Goal: Transaction & Acquisition: Purchase product/service

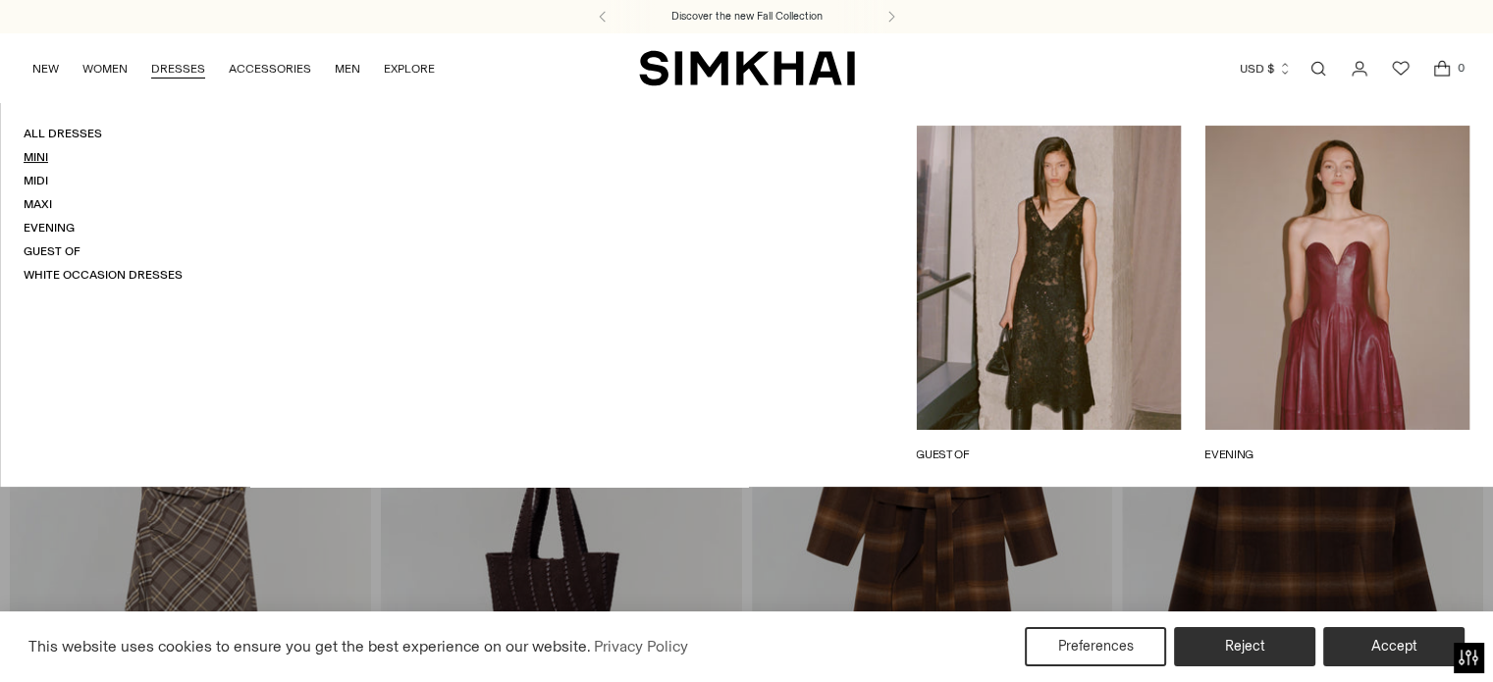
click at [30, 150] on link "Mini" at bounding box center [36, 157] width 25 height 14
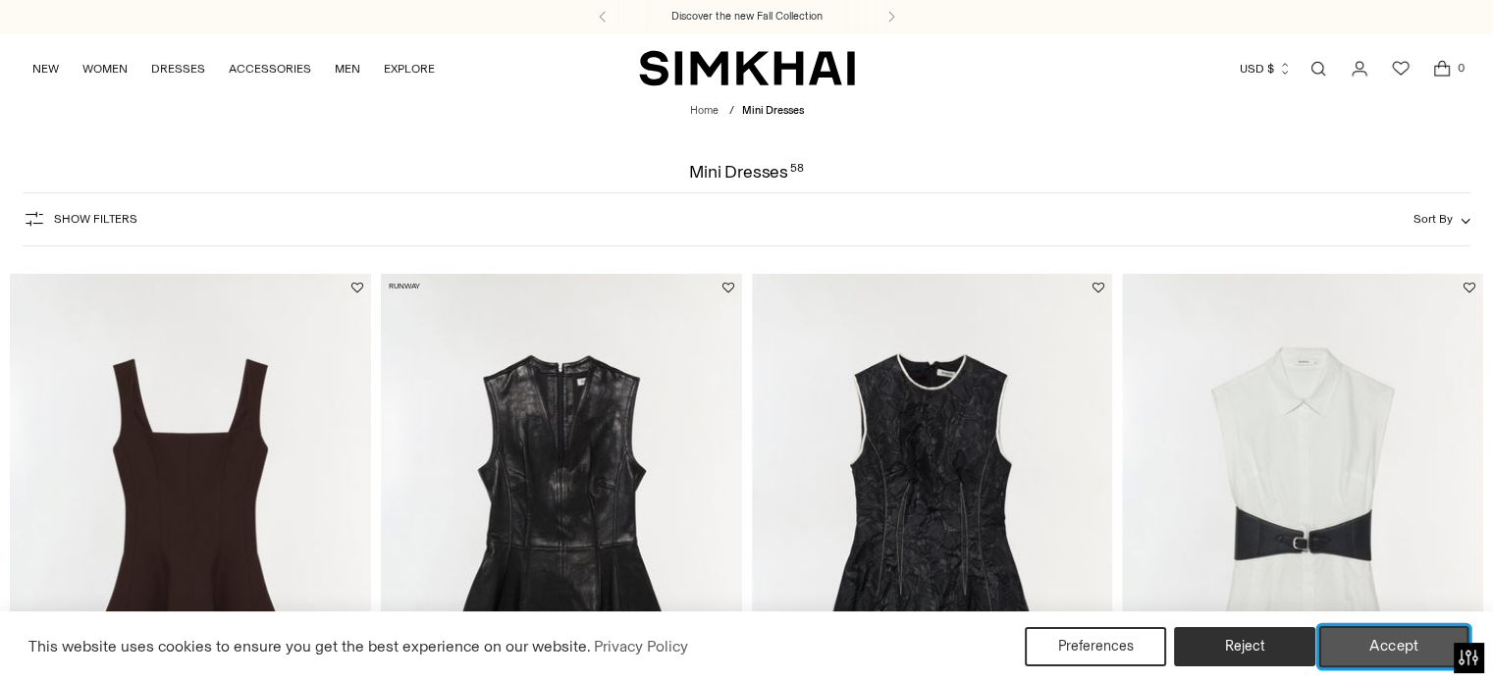
click at [1407, 640] on button "Accept" at bounding box center [1394, 646] width 150 height 41
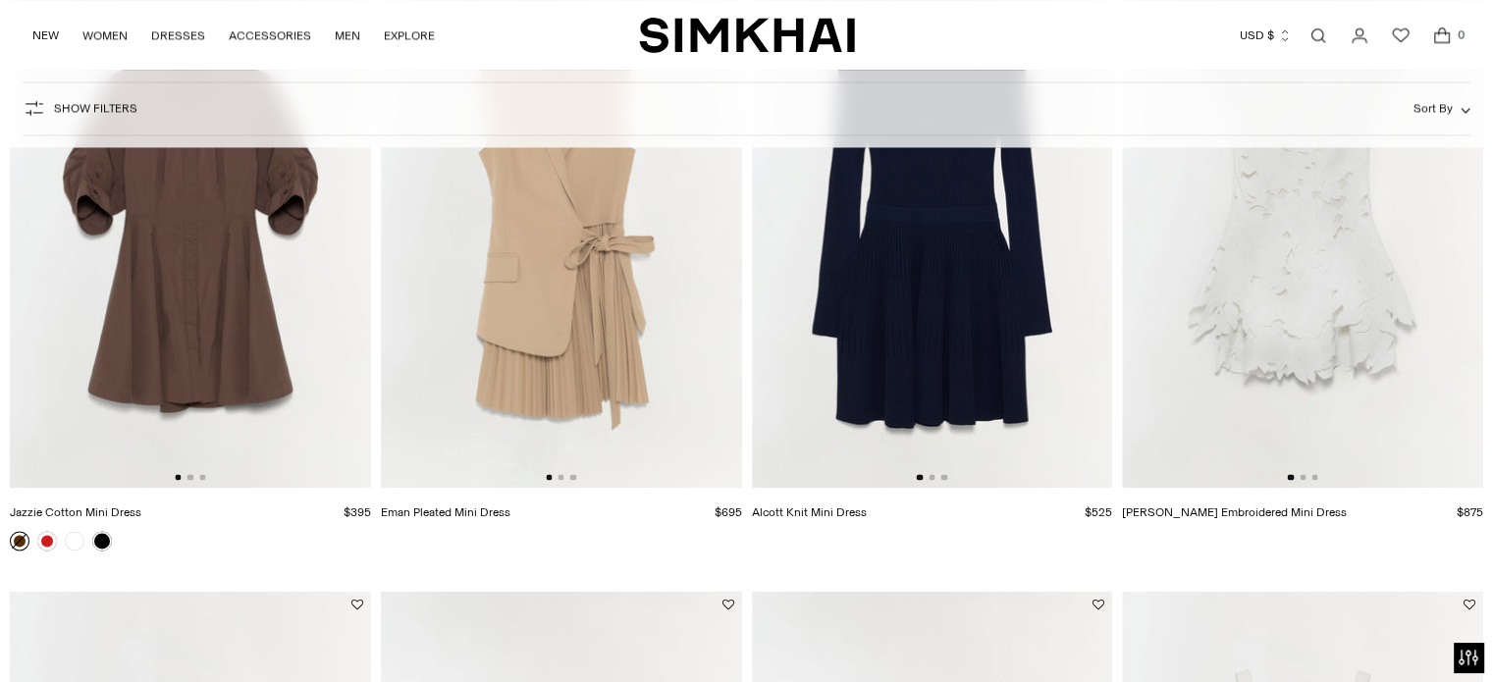
scroll to position [2840, 0]
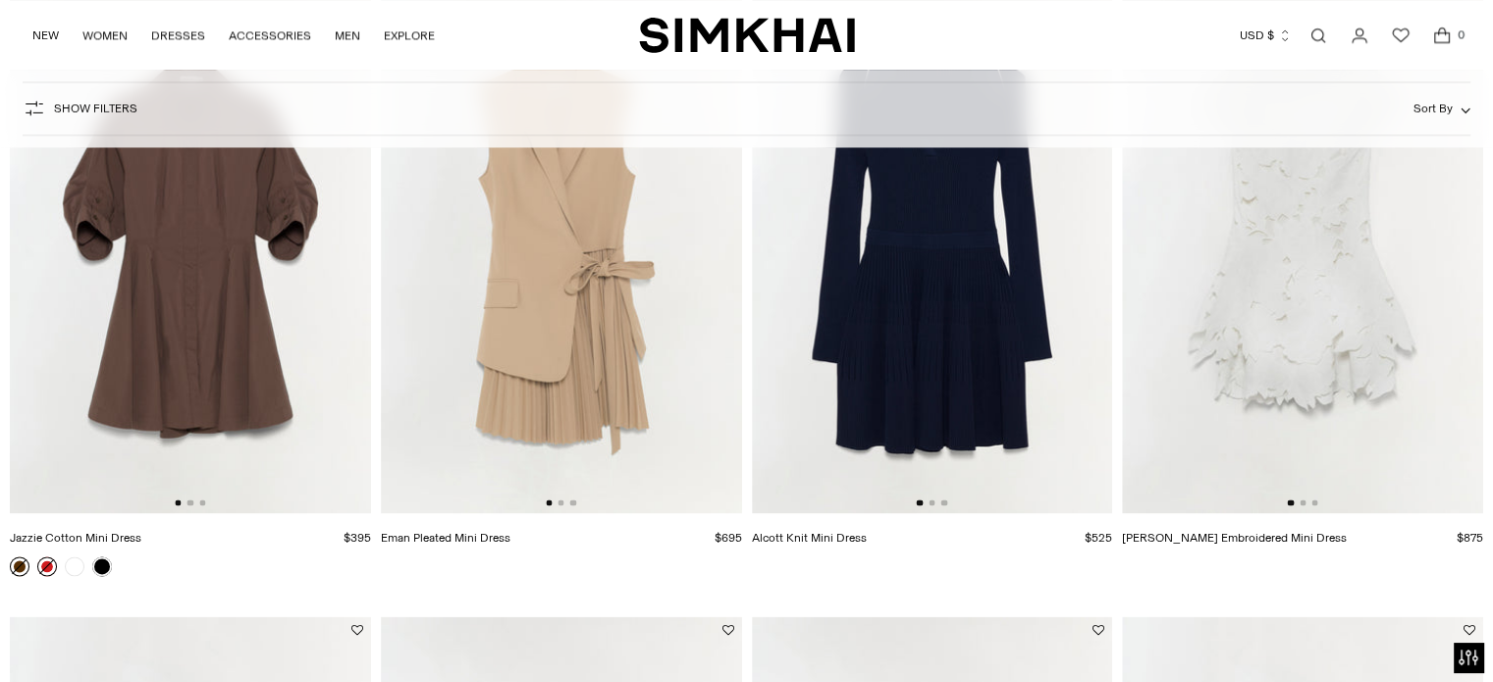
click at [49, 563] on link at bounding box center [47, 566] width 20 height 20
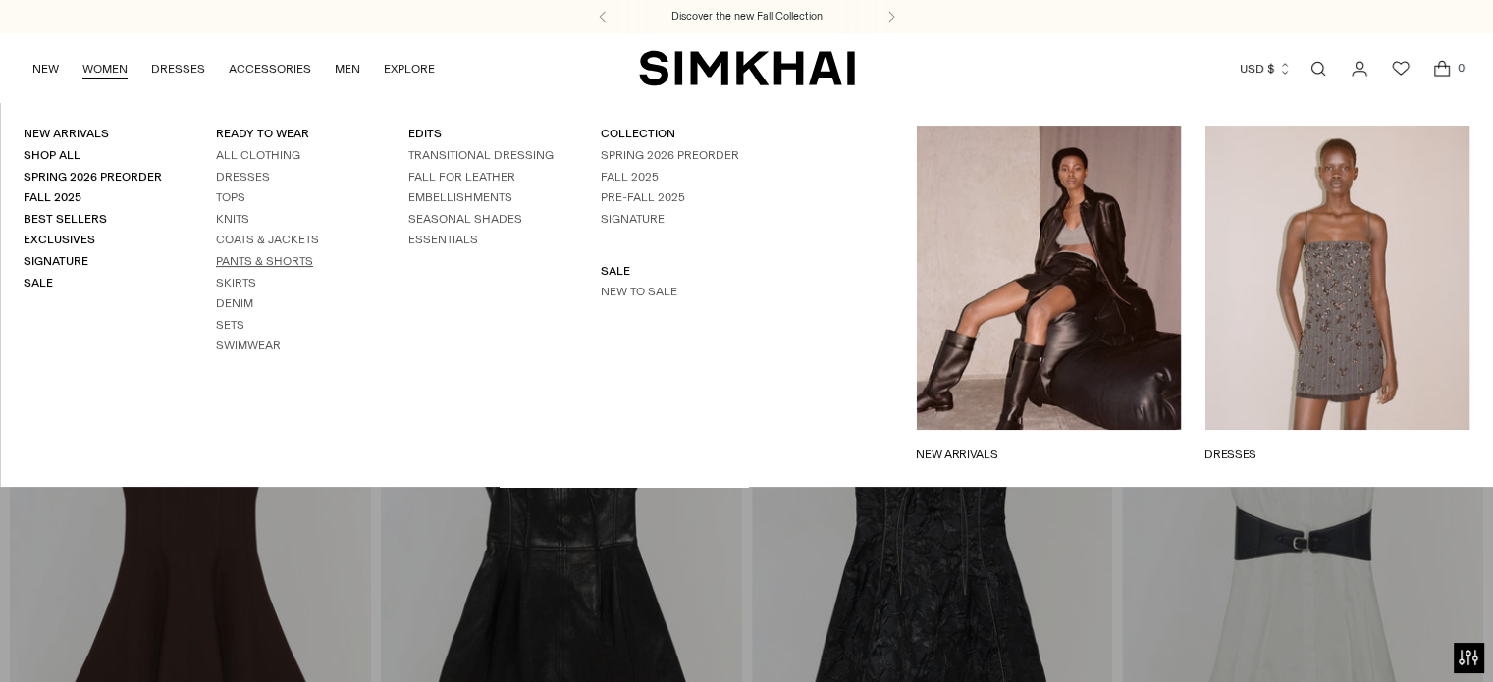
click at [227, 254] on link "Pants & Shorts" at bounding box center [264, 261] width 97 height 14
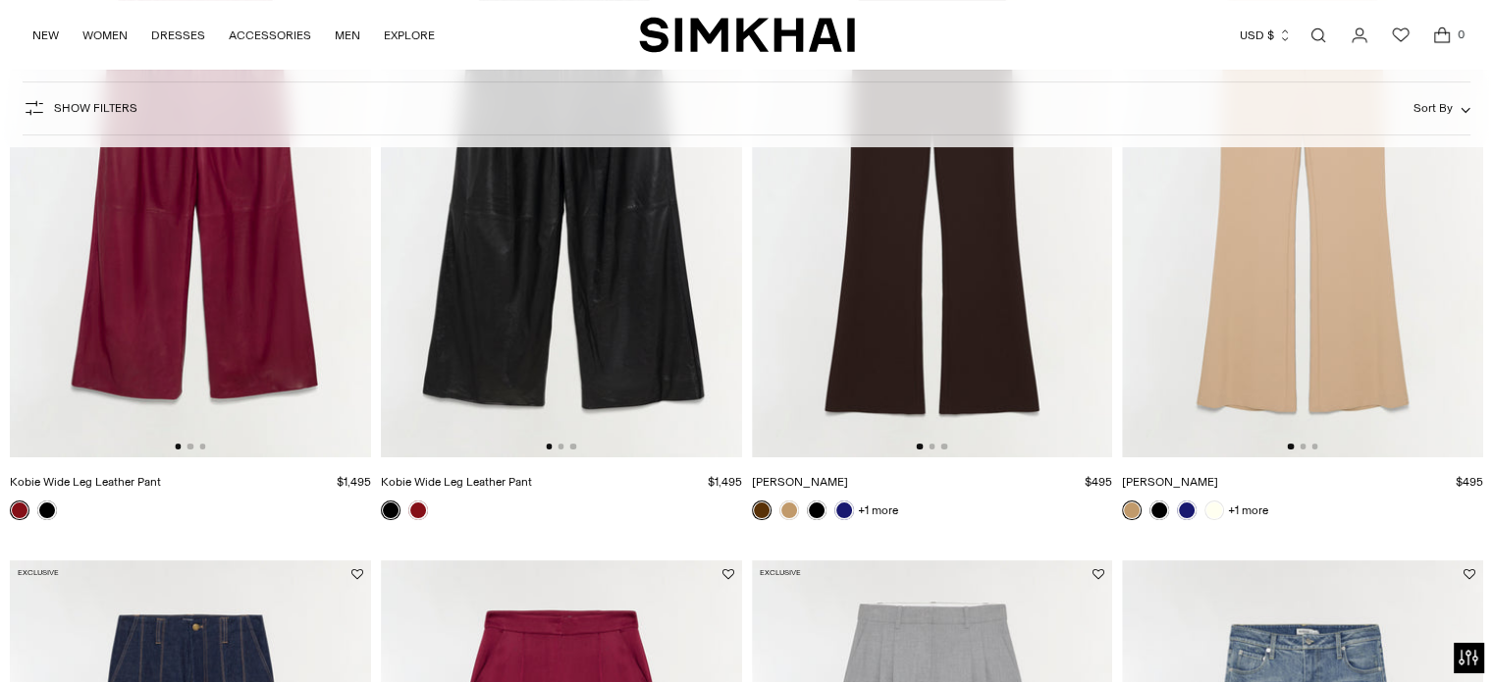
scroll to position [347, 0]
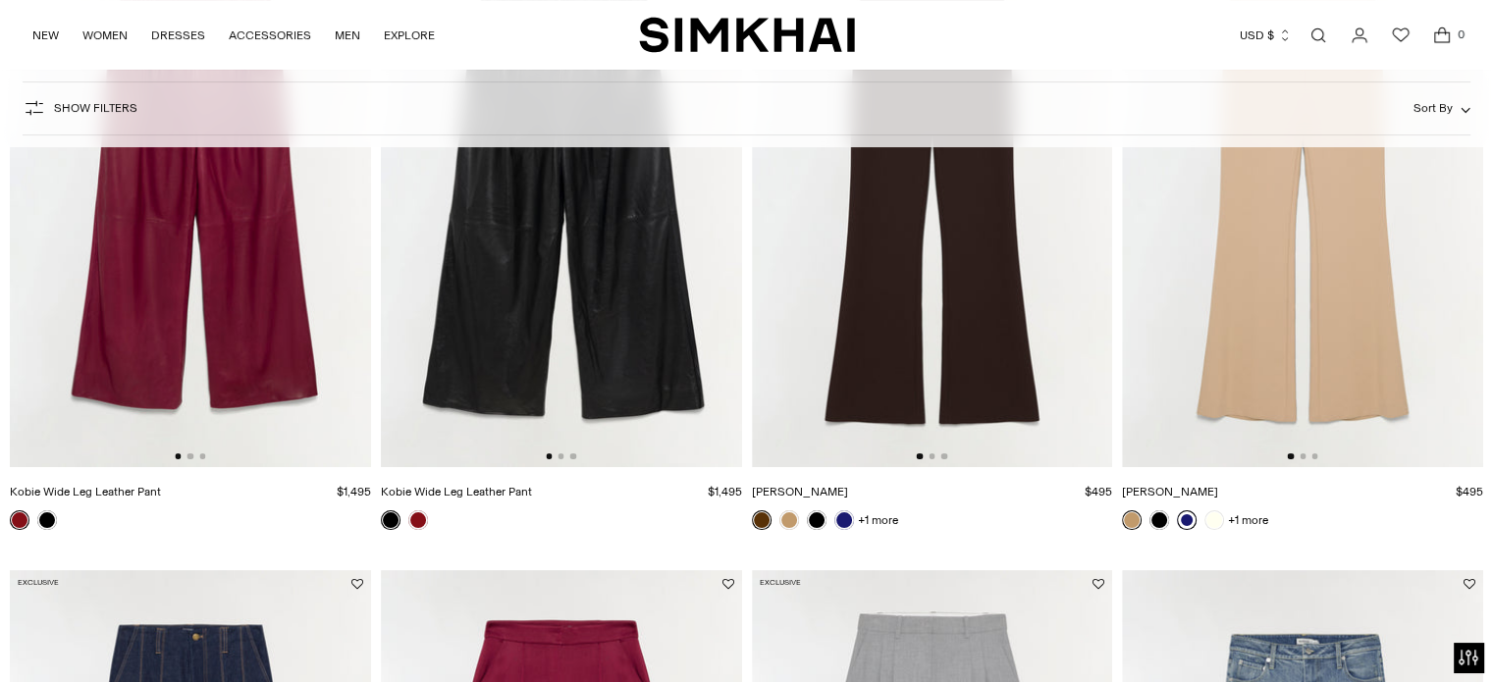
click at [1186, 521] on link at bounding box center [1187, 520] width 20 height 20
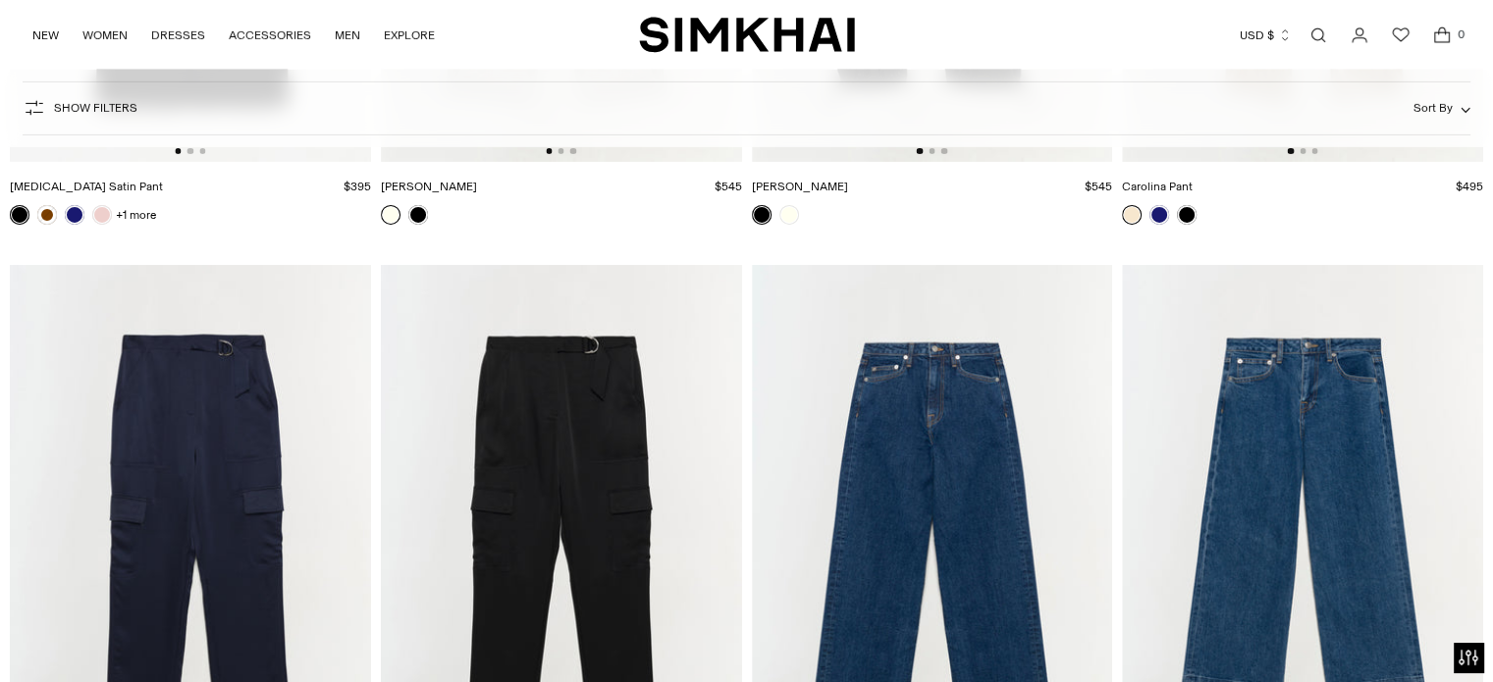
scroll to position [7484, 0]
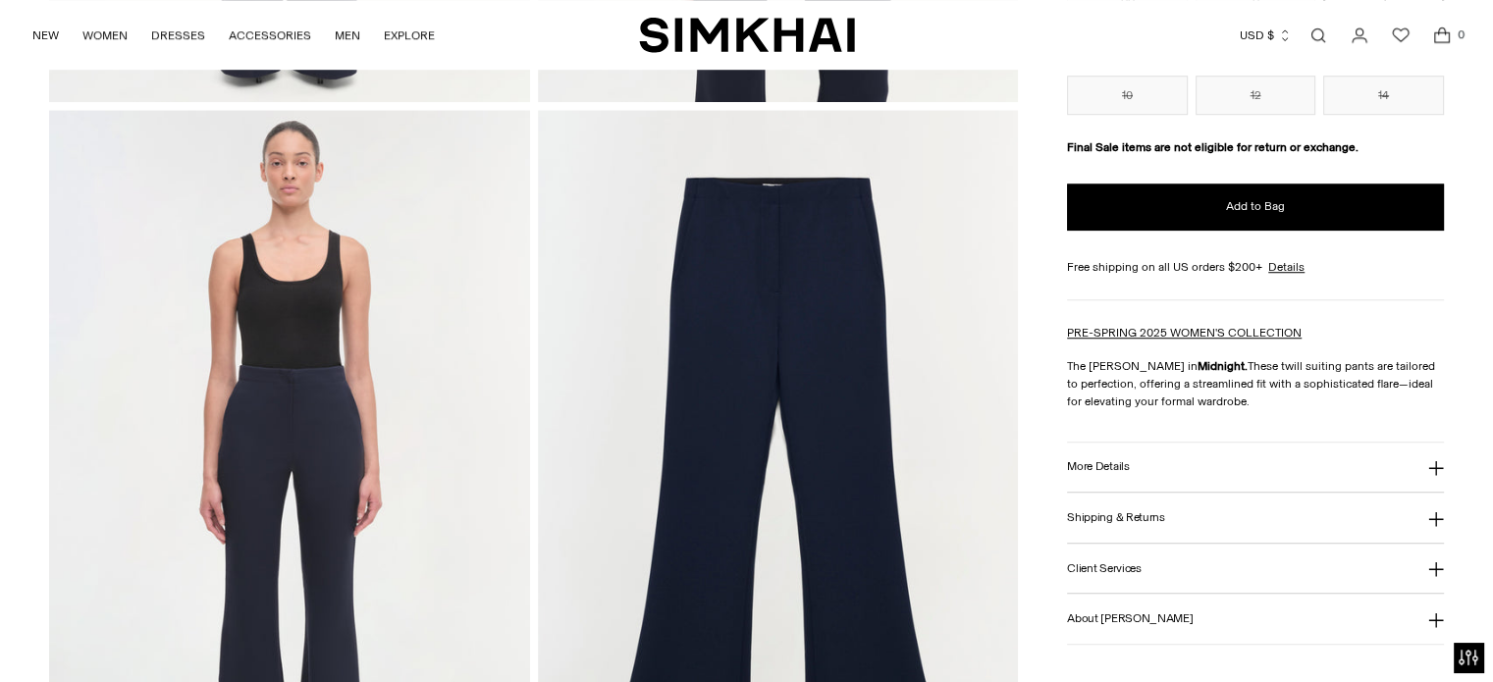
click at [1492, 317] on html "Press Alt+1 for screen-reader mode, Alt+0 to cancel Accessibility Screen-Reader…" at bounding box center [746, 552] width 1493 height 4085
